Goal: Find specific page/section: Find specific page/section

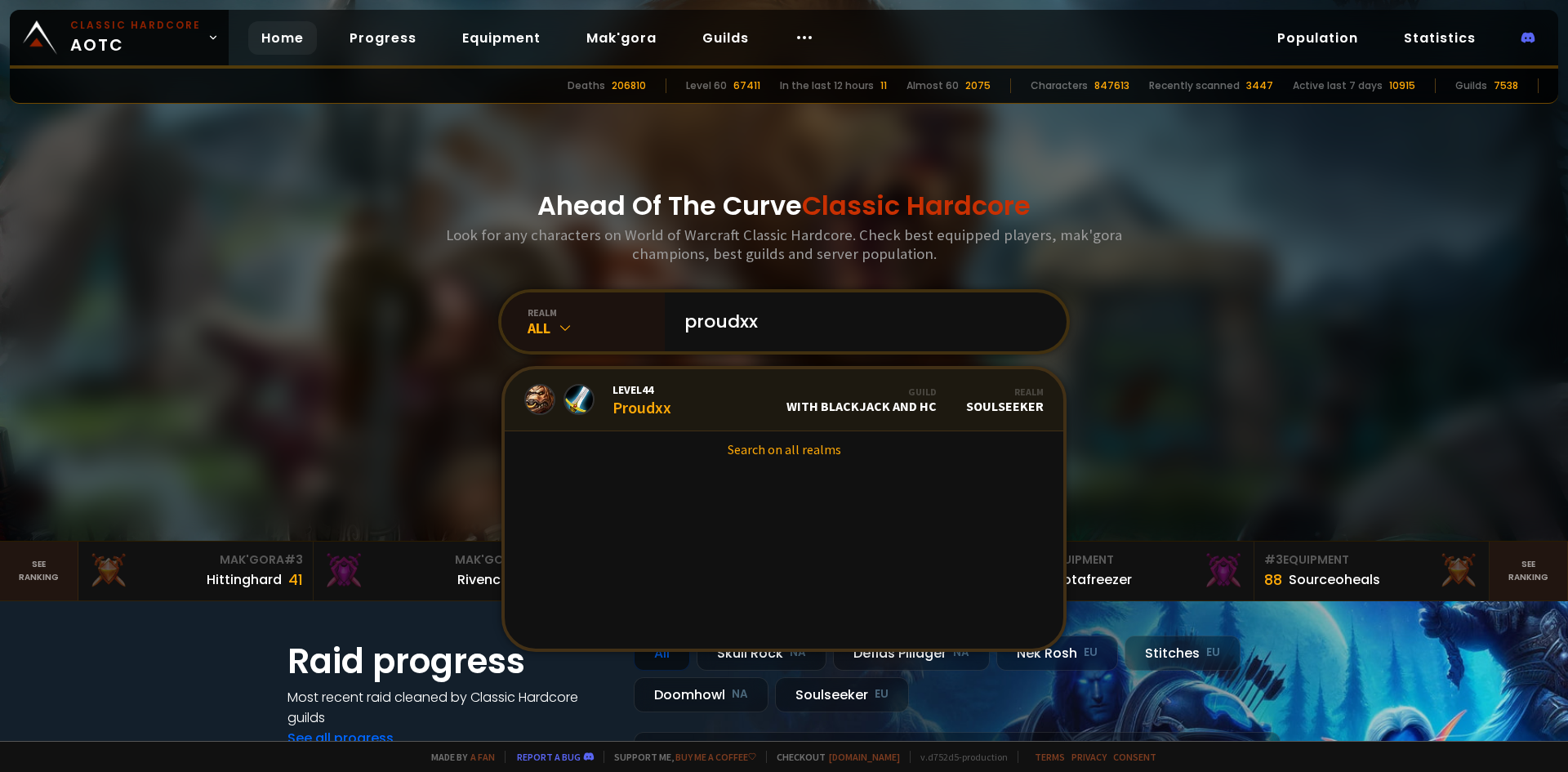
type input "proudxx"
click at [639, 404] on div "Level 44 Proudxx" at bounding box center [642, 399] width 59 height 35
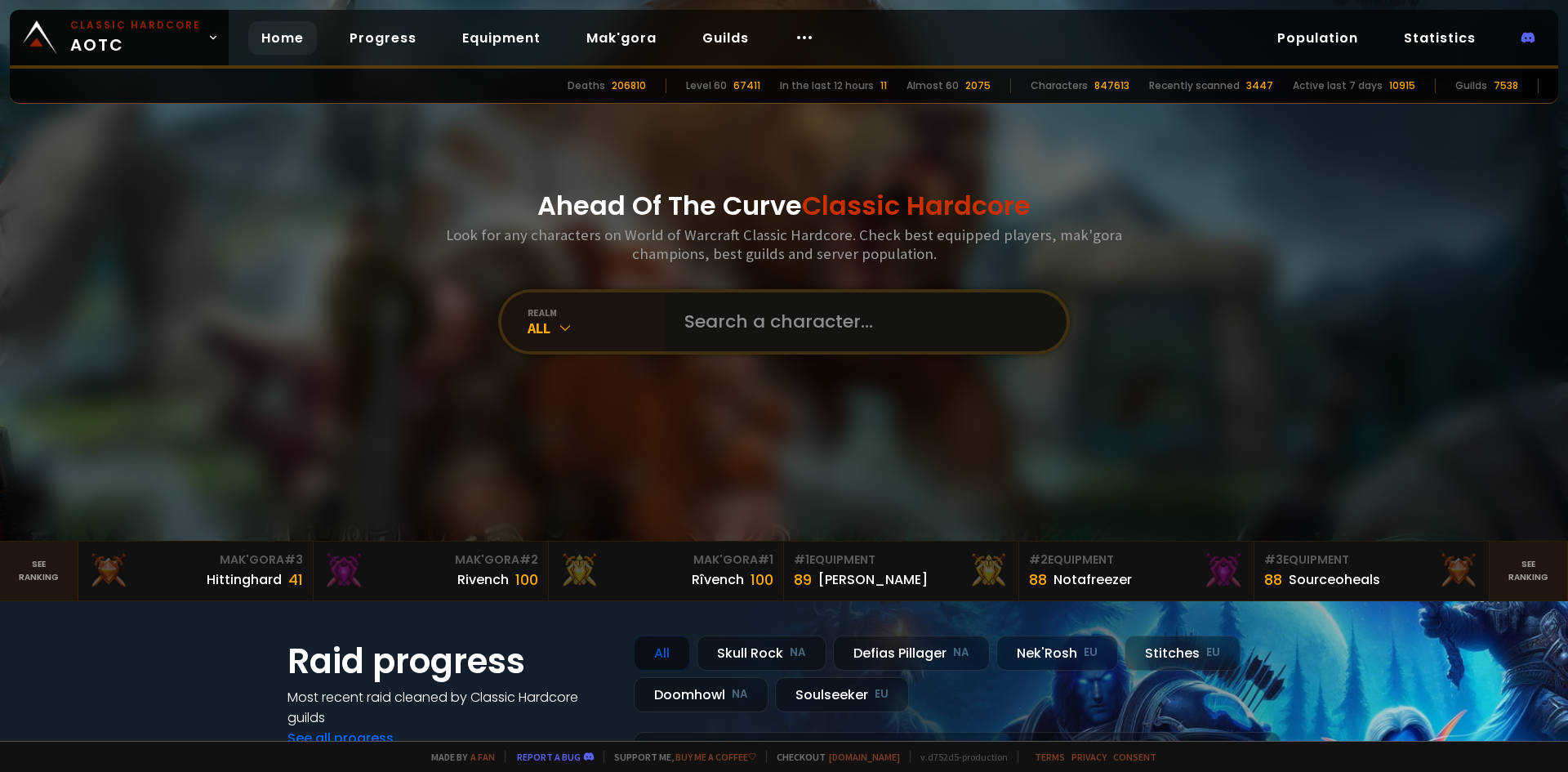
click at [748, 304] on input "text" at bounding box center [860, 322] width 372 height 59
type input "magicxx"
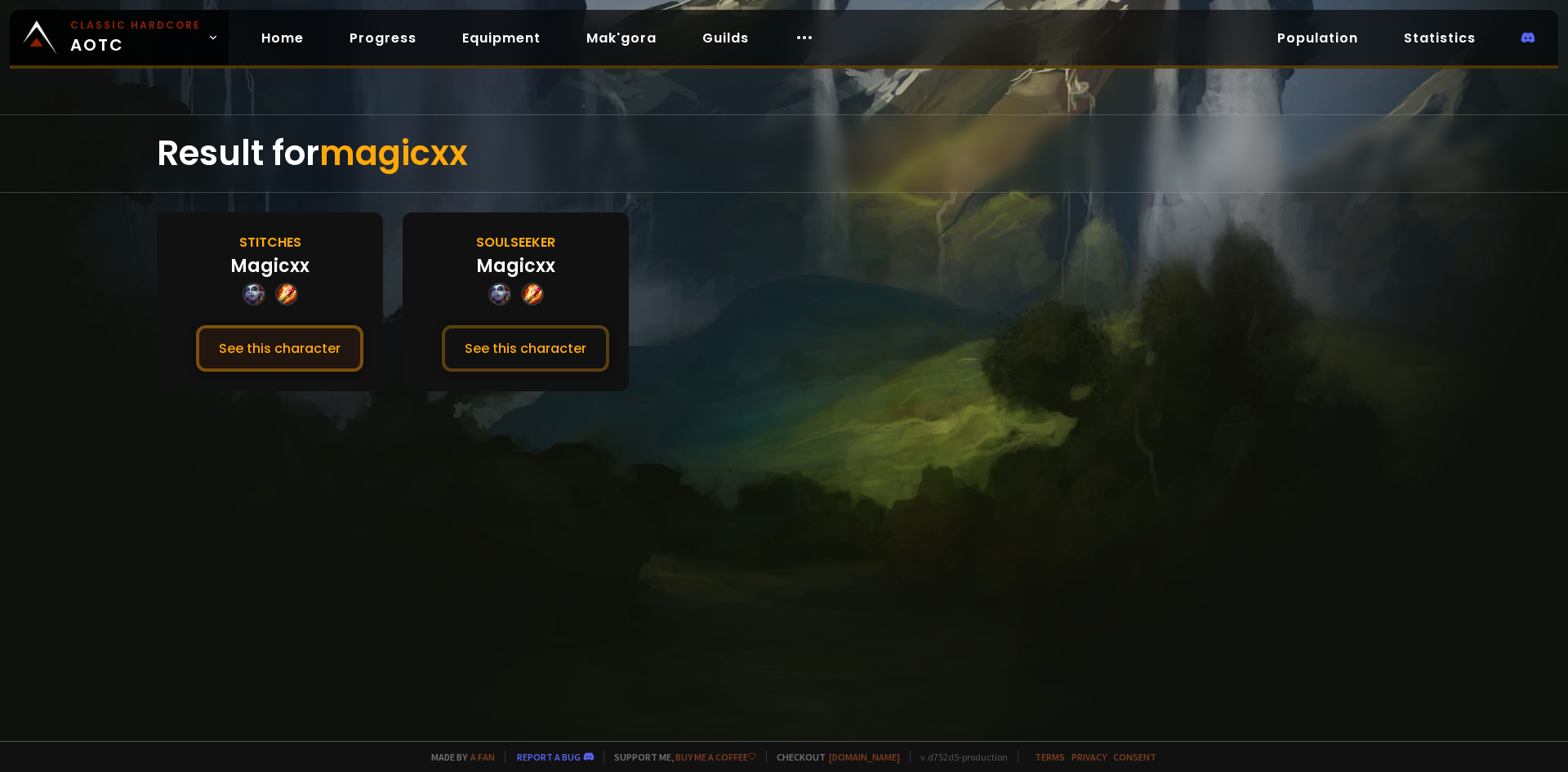
click at [283, 336] on button "See this character" at bounding box center [280, 348] width 168 height 46
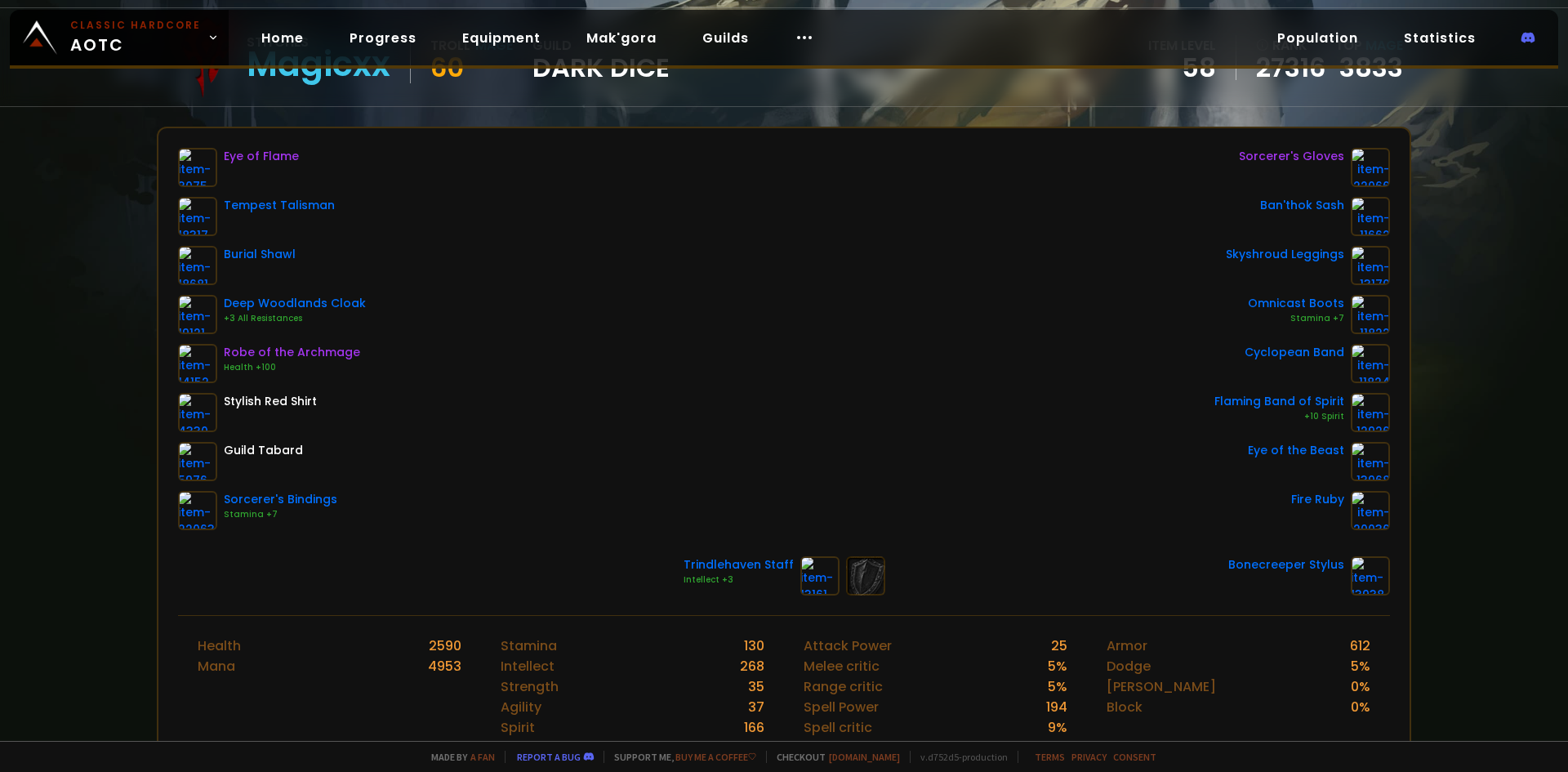
scroll to position [82, 0]
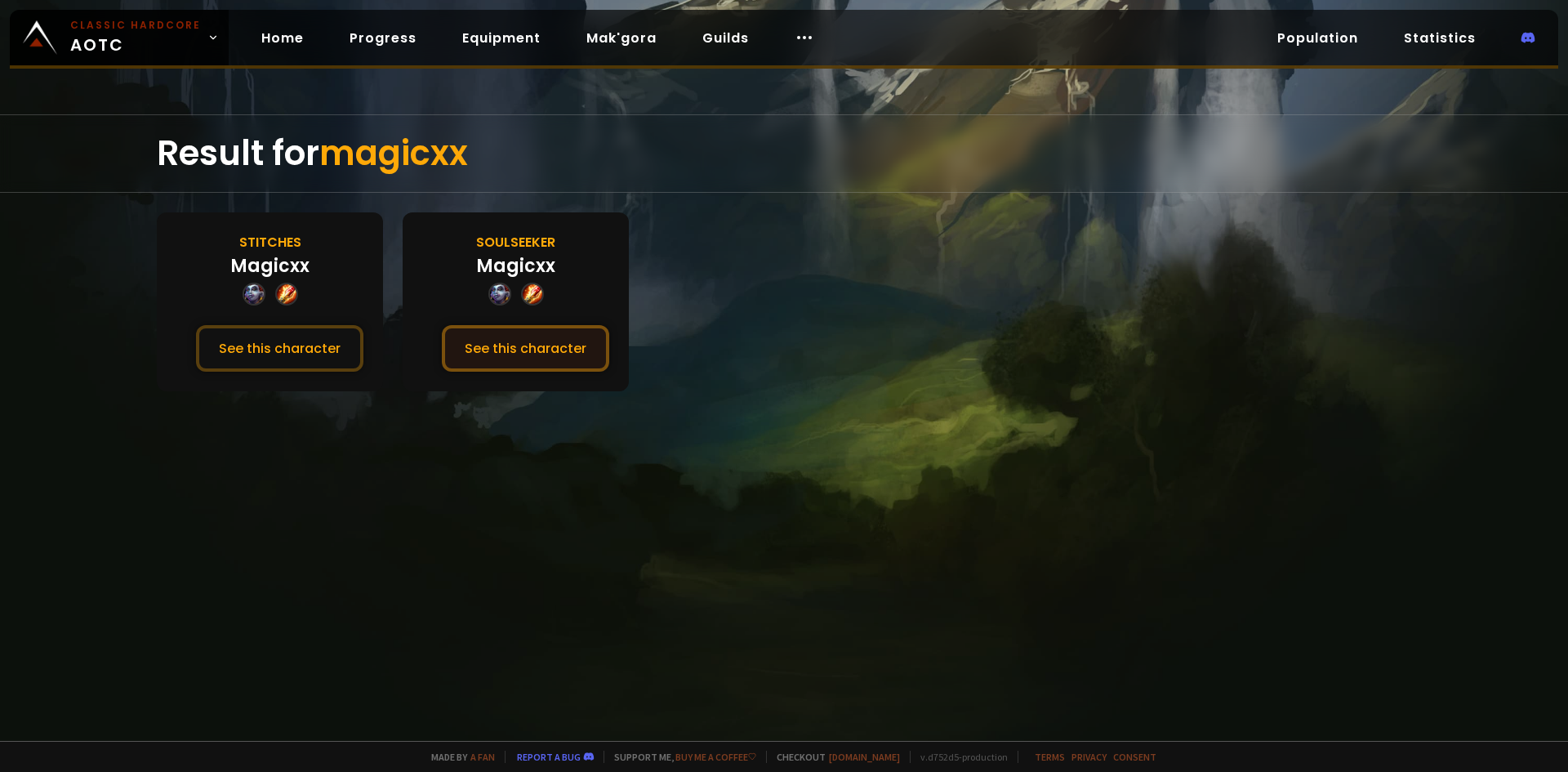
click at [540, 346] on button "See this character" at bounding box center [525, 348] width 168 height 46
